Goal: Transaction & Acquisition: Subscribe to service/newsletter

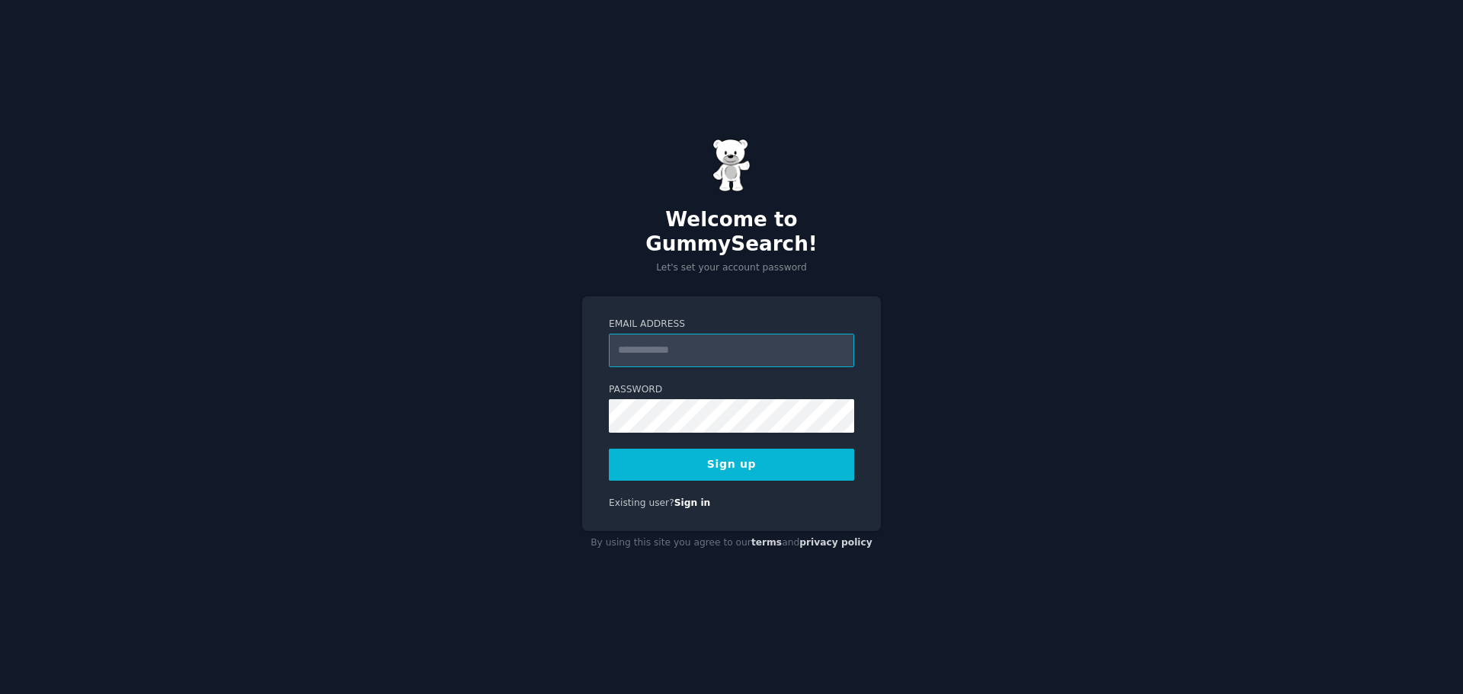
click at [709, 346] on input "Email Address" at bounding box center [731, 351] width 245 height 34
type input "**********"
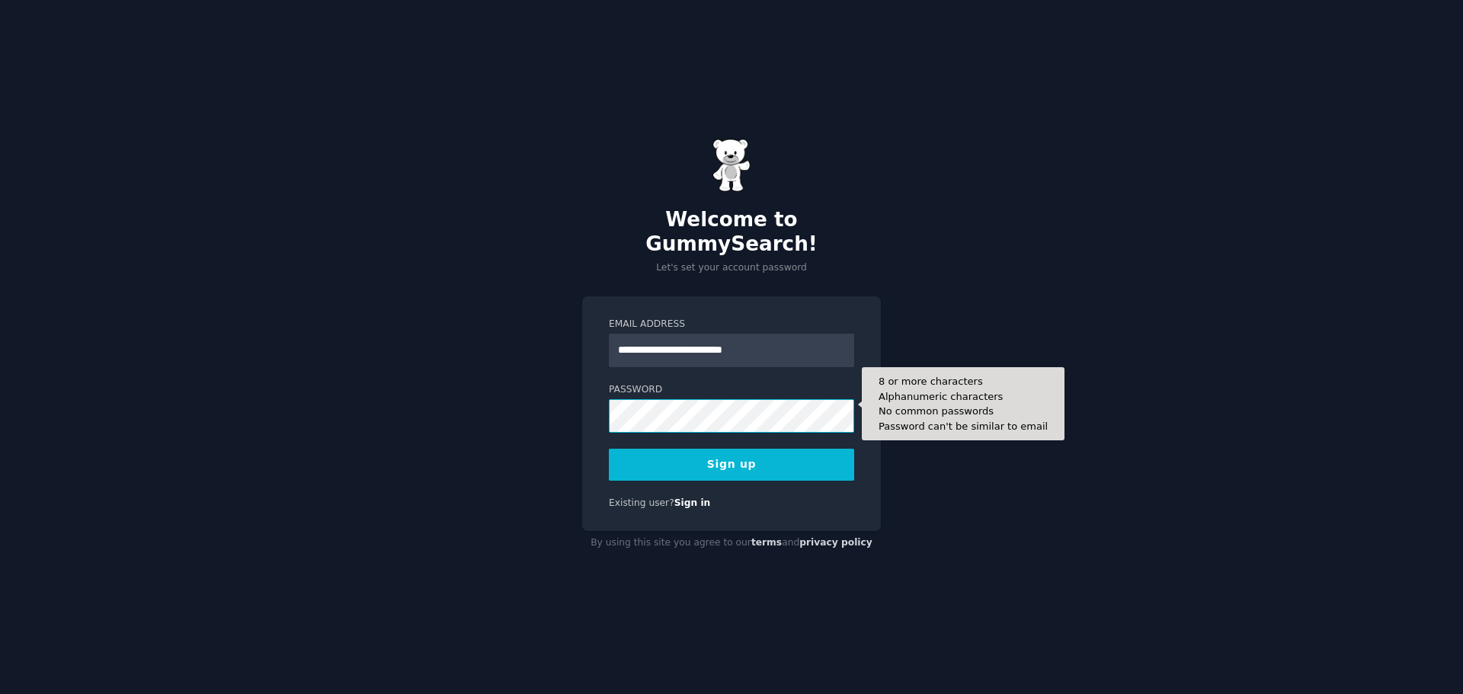
click at [609, 449] on button "Sign up" at bounding box center [731, 465] width 245 height 32
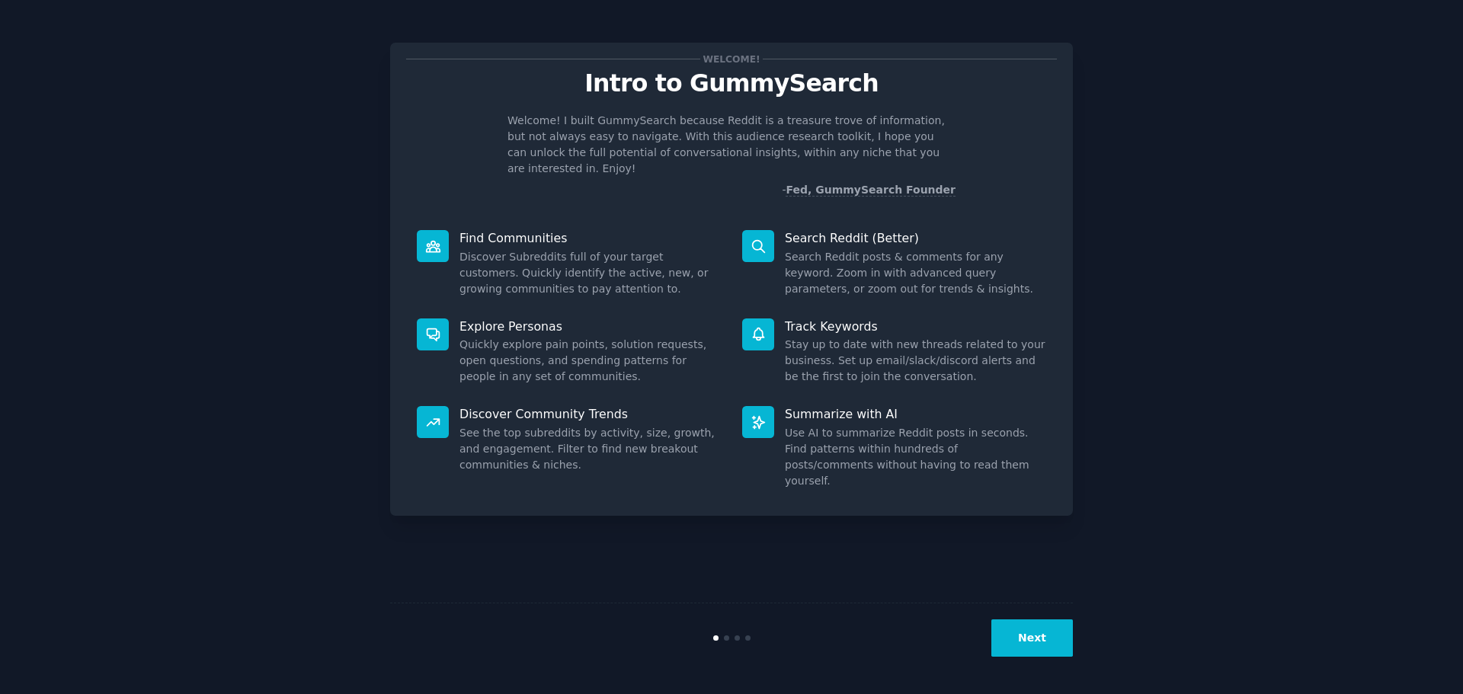
click at [1029, 639] on button "Next" at bounding box center [1032, 637] width 82 height 37
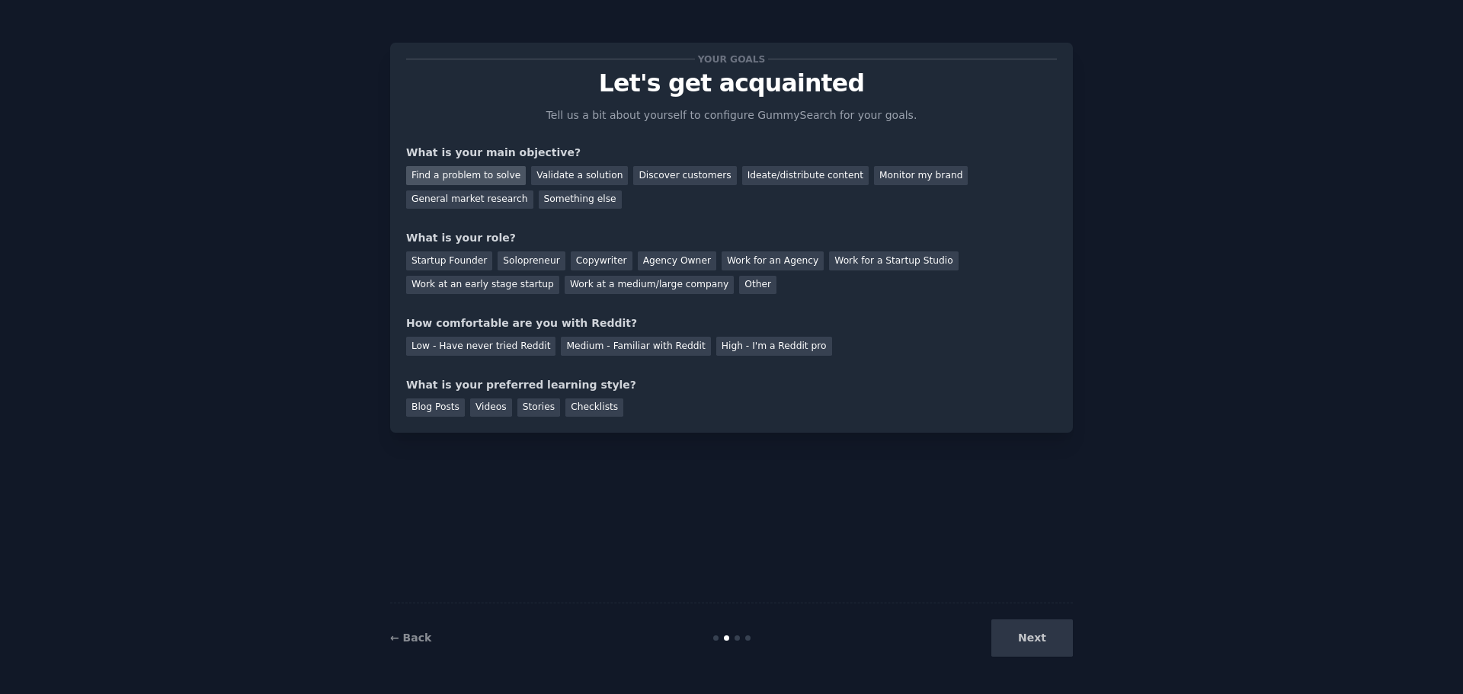
click at [463, 180] on div "Find a problem to solve" at bounding box center [466, 175] width 120 height 19
click at [572, 180] on div "Validate a solution" at bounding box center [579, 175] width 97 height 19
click at [446, 177] on div "Find a problem to solve" at bounding box center [466, 175] width 120 height 19
click at [565, 290] on div "Work at a medium/large company" at bounding box center [649, 285] width 169 height 19
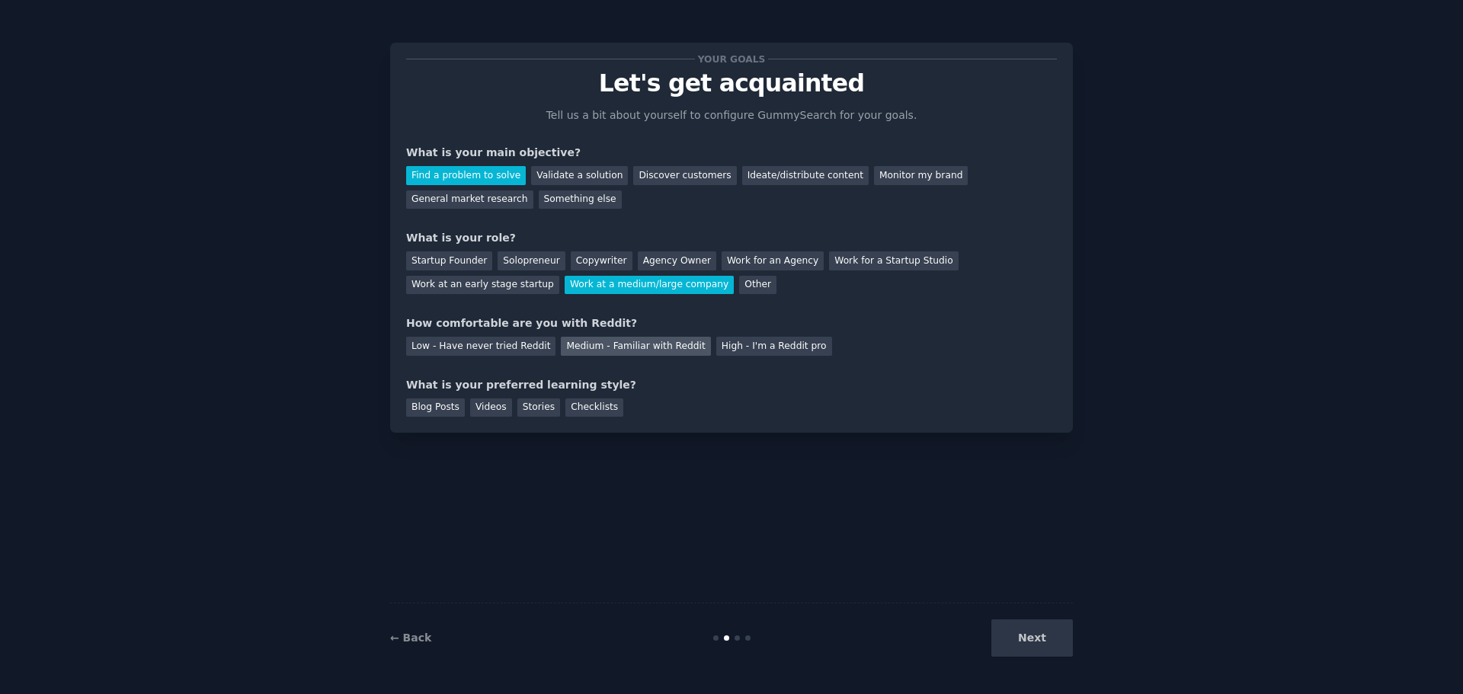
drag, startPoint x: 641, startPoint y: 344, endPoint x: 648, endPoint y: 362, distance: 18.6
click at [641, 344] on div "Medium - Familiar with Reddit" at bounding box center [635, 346] width 149 height 19
click at [453, 357] on div "Your goals Let's get acquainted Tell us a bit about yourself to configure Gummy…" at bounding box center [731, 238] width 651 height 358
click at [459, 351] on div "Low - Have never tried Reddit" at bounding box center [480, 346] width 149 height 19
drag, startPoint x: 443, startPoint y: 402, endPoint x: 454, endPoint y: 405, distance: 10.9
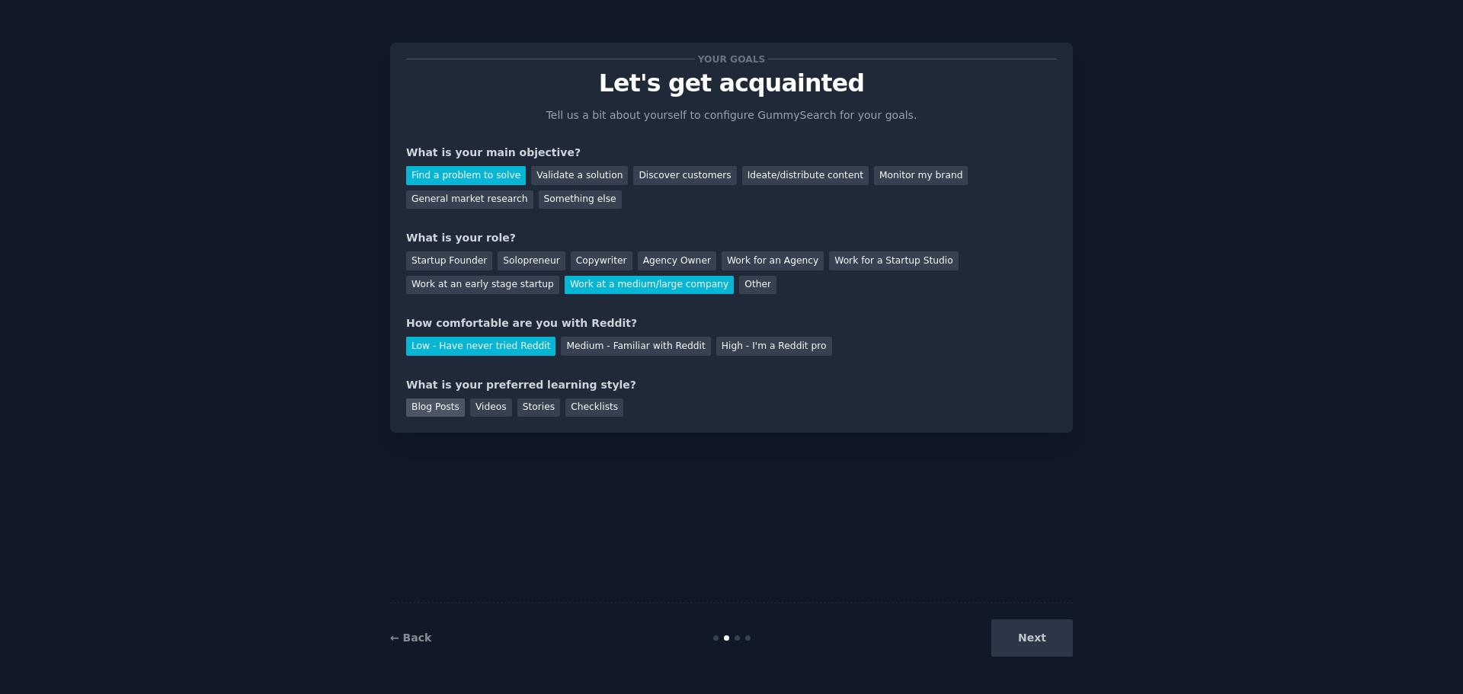
click at [446, 403] on div "Blog Posts" at bounding box center [435, 407] width 59 height 19
click at [1054, 635] on button "Next" at bounding box center [1032, 637] width 82 height 37
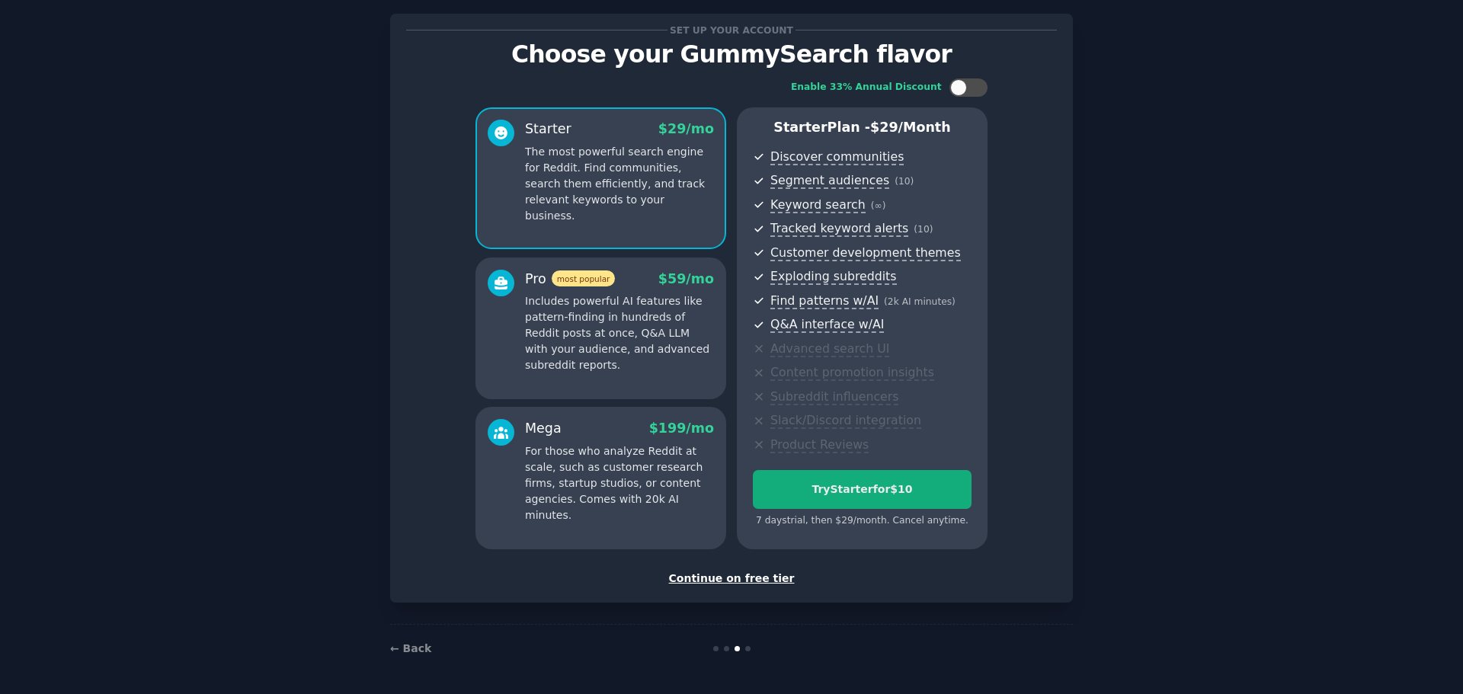
click at [876, 511] on div "7 days trial, then $ 29 /month . Cancel anytime." at bounding box center [862, 518] width 219 height 19
click at [873, 478] on button "Try Starter for $10" at bounding box center [862, 489] width 219 height 39
